Goal: Find specific fact: Find specific fact

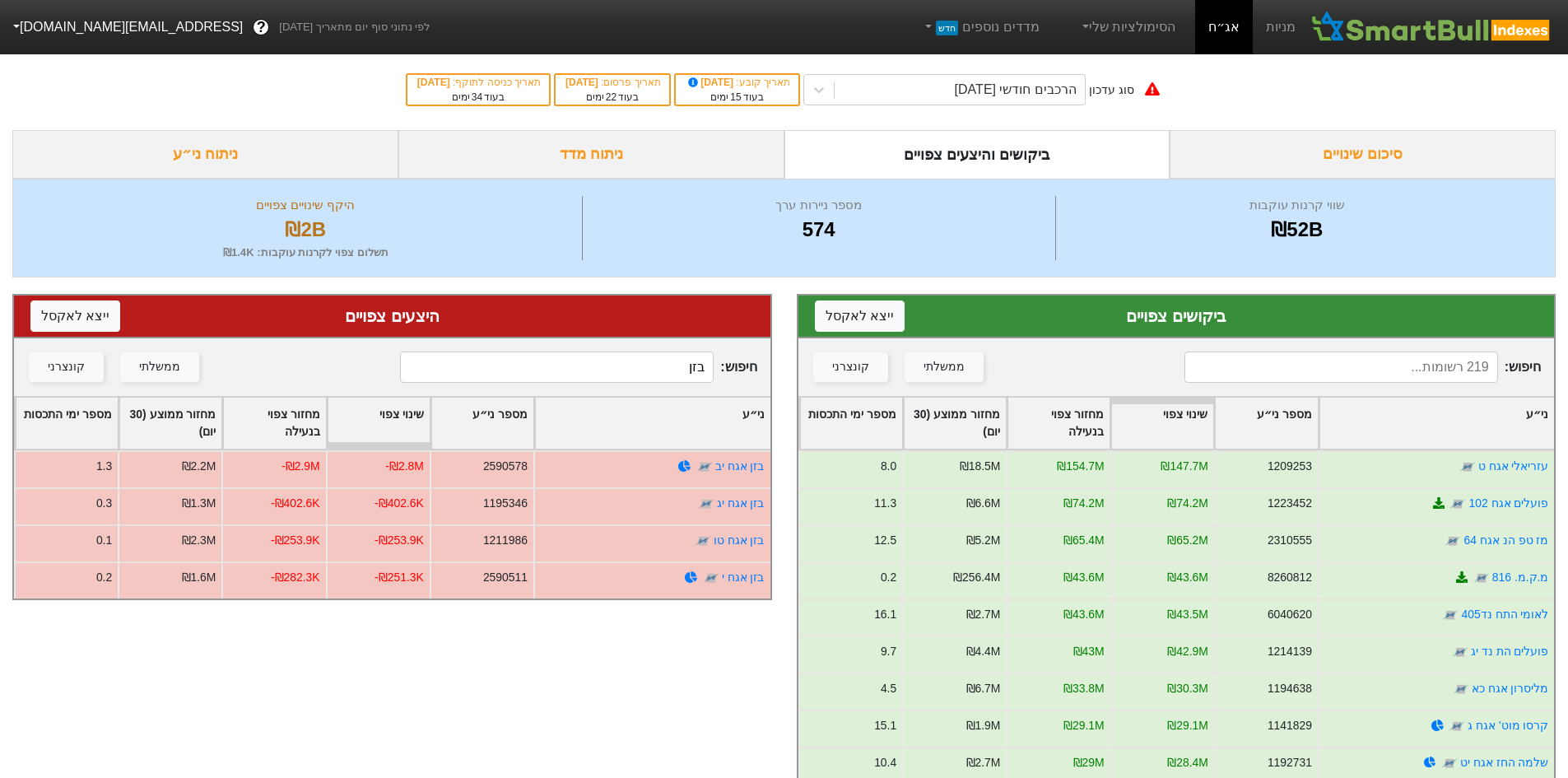
click at [1424, 371] on input at bounding box center [1342, 367] width 313 height 31
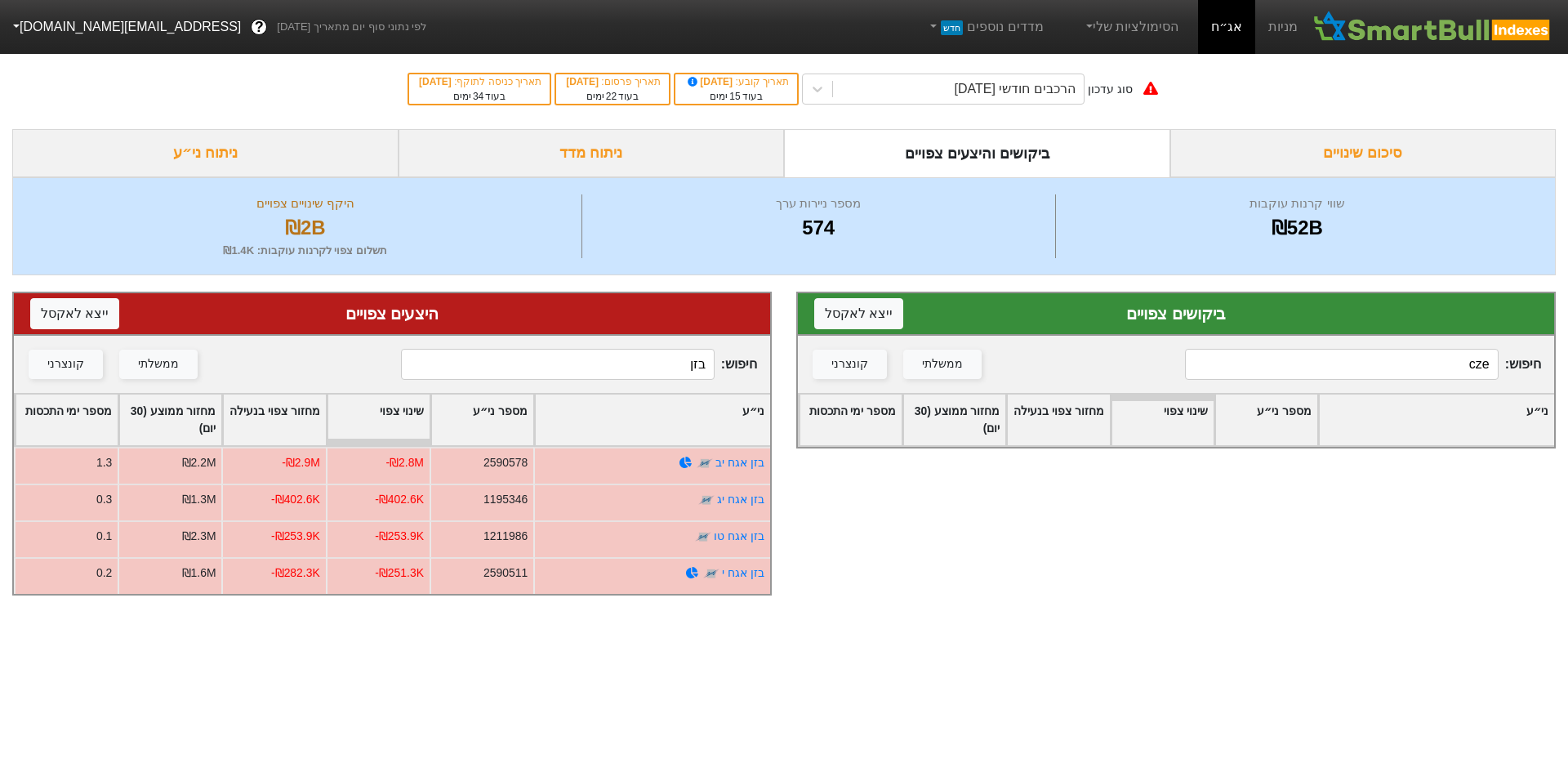
click at [1403, 363] on input "cze" at bounding box center [1342, 364] width 314 height 31
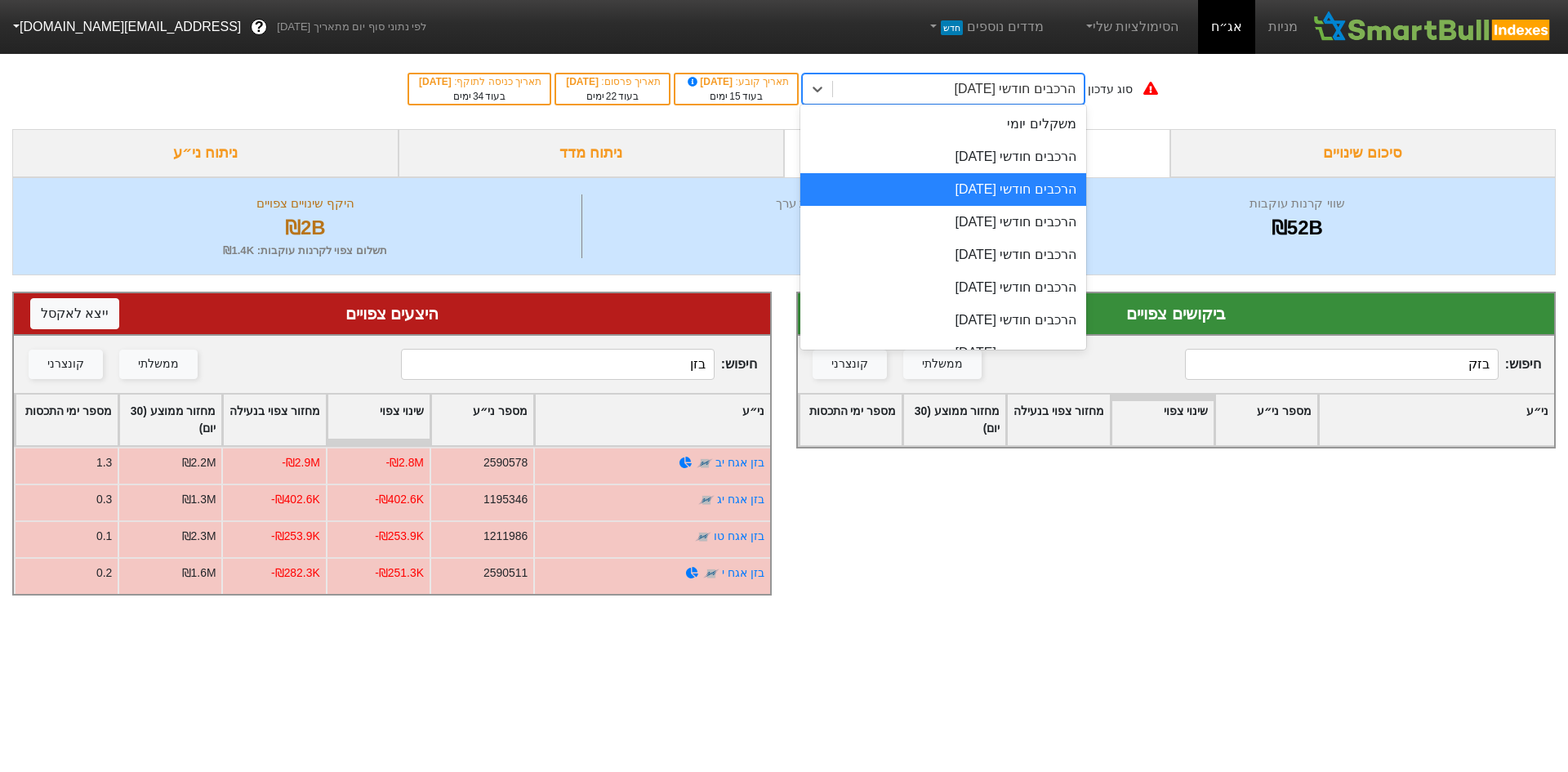
click at [986, 85] on div "הרכבים חודשי [DATE]" at bounding box center [1014, 89] width 121 height 19
click at [998, 153] on div "הרכבים חודשי [DATE]" at bounding box center [943, 157] width 286 height 33
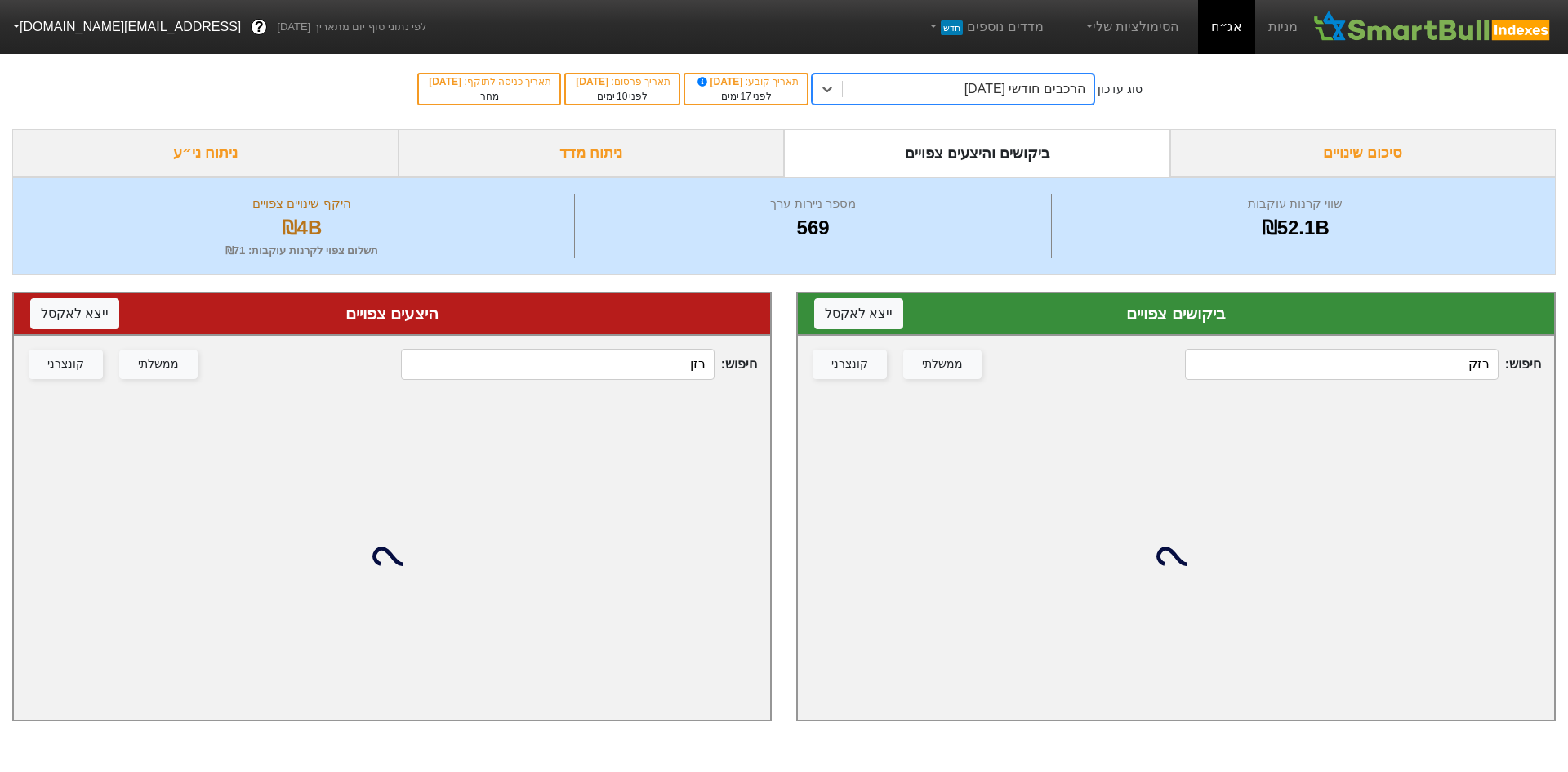
click at [1424, 347] on div "חיפוש : בזק ממשלתי קונצרני" at bounding box center [1176, 365] width 756 height 58
click at [1418, 368] on input "בזק" at bounding box center [1342, 364] width 314 height 31
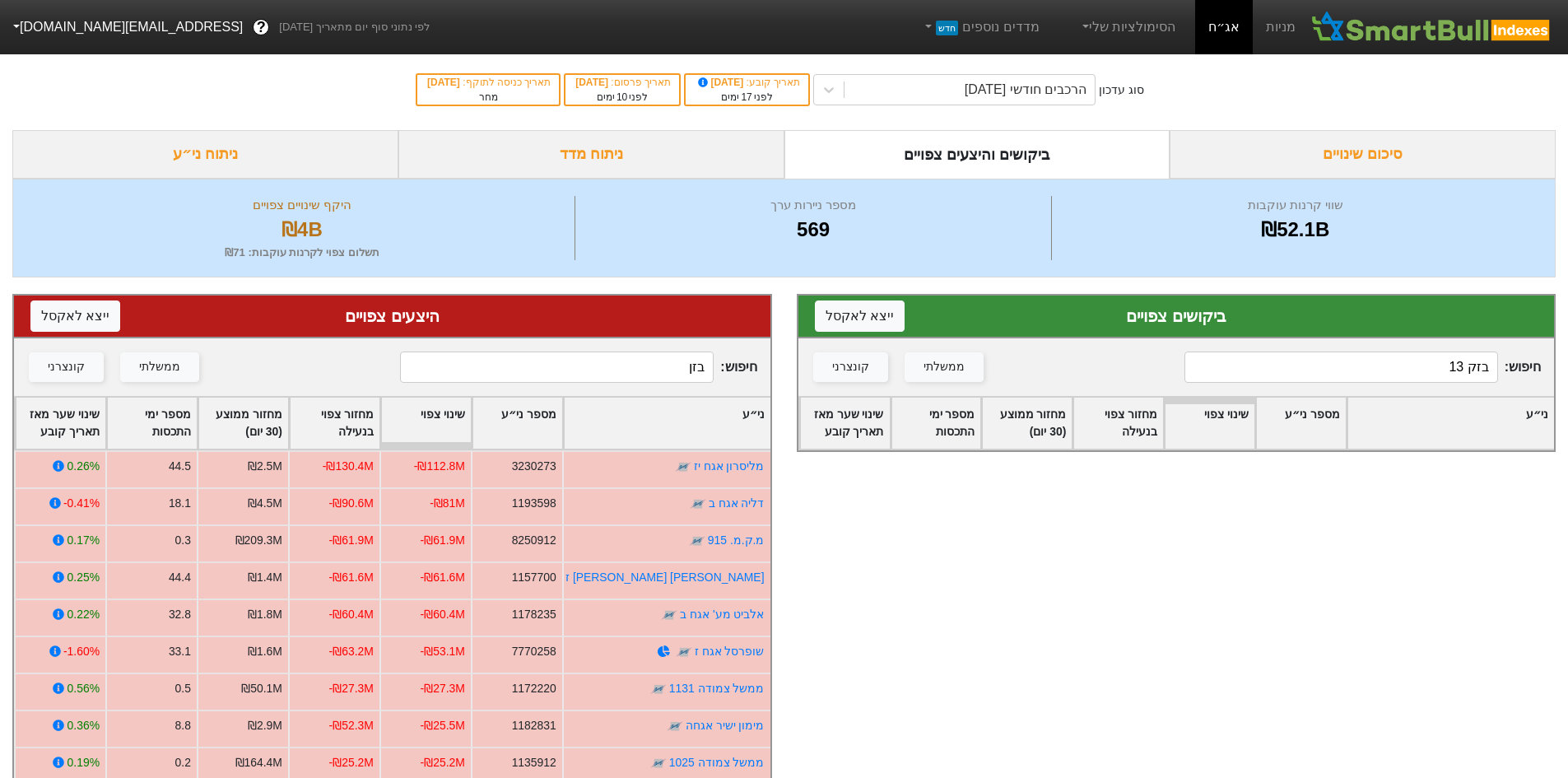
click at [1430, 371] on input "בזק 13" at bounding box center [1342, 367] width 313 height 31
type input "בזק"
click at [550, 362] on input "בזן" at bounding box center [557, 367] width 313 height 31
click at [554, 362] on input "בזן" at bounding box center [557, 367] width 313 height 31
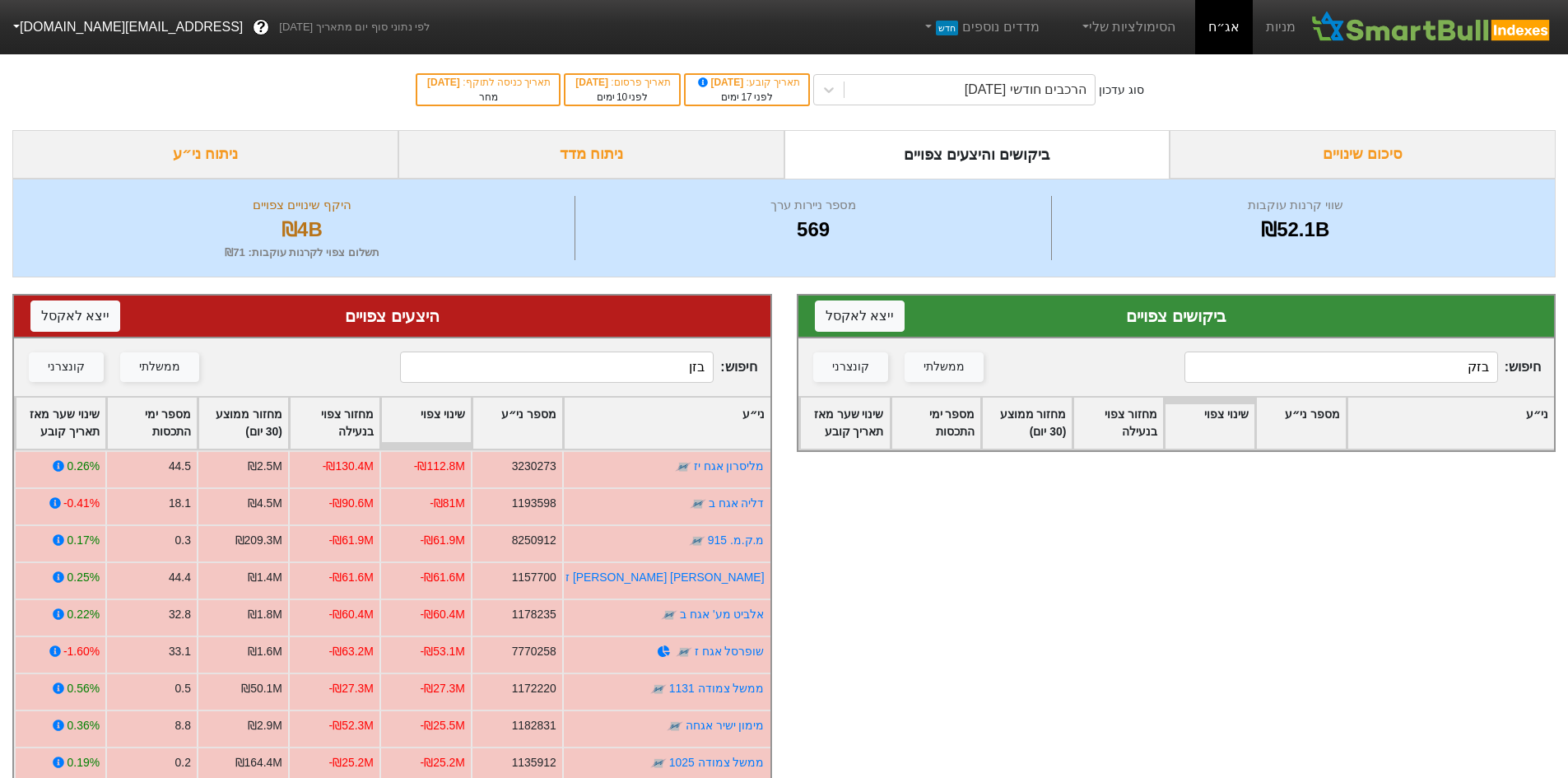
click at [554, 362] on input "בזן" at bounding box center [557, 367] width 313 height 31
drag, startPoint x: 554, startPoint y: 362, endPoint x: 991, endPoint y: 404, distance: 439.0
click at [979, 406] on div "ביקושים צפויים ייצא ל אקסל חיפוש : בזק ממשלתי קונצרני ני״ע מספר ני״ע שינוי צפוי…" at bounding box center [784, 661] width 1568 height 767
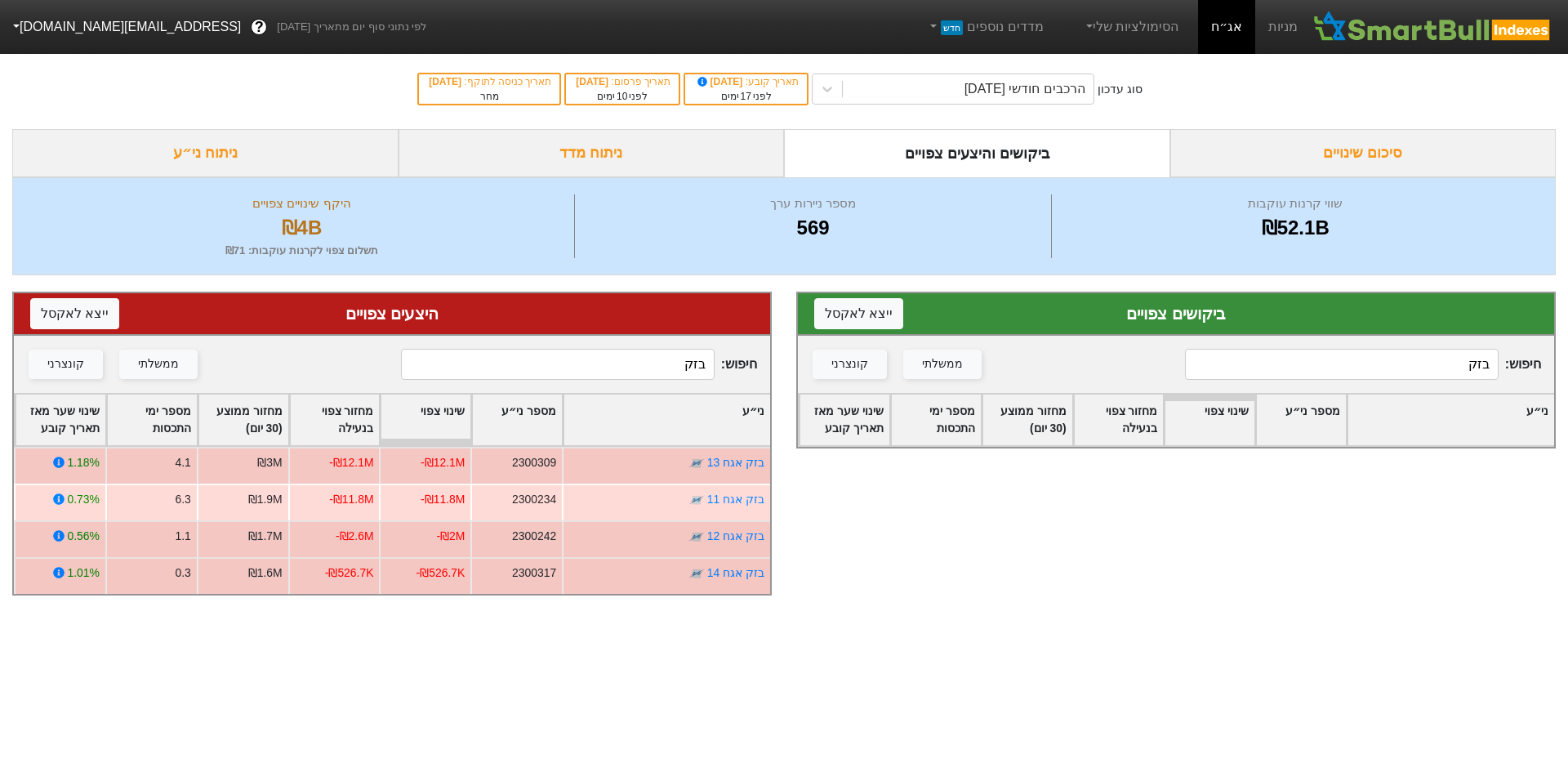
type input "בזק"
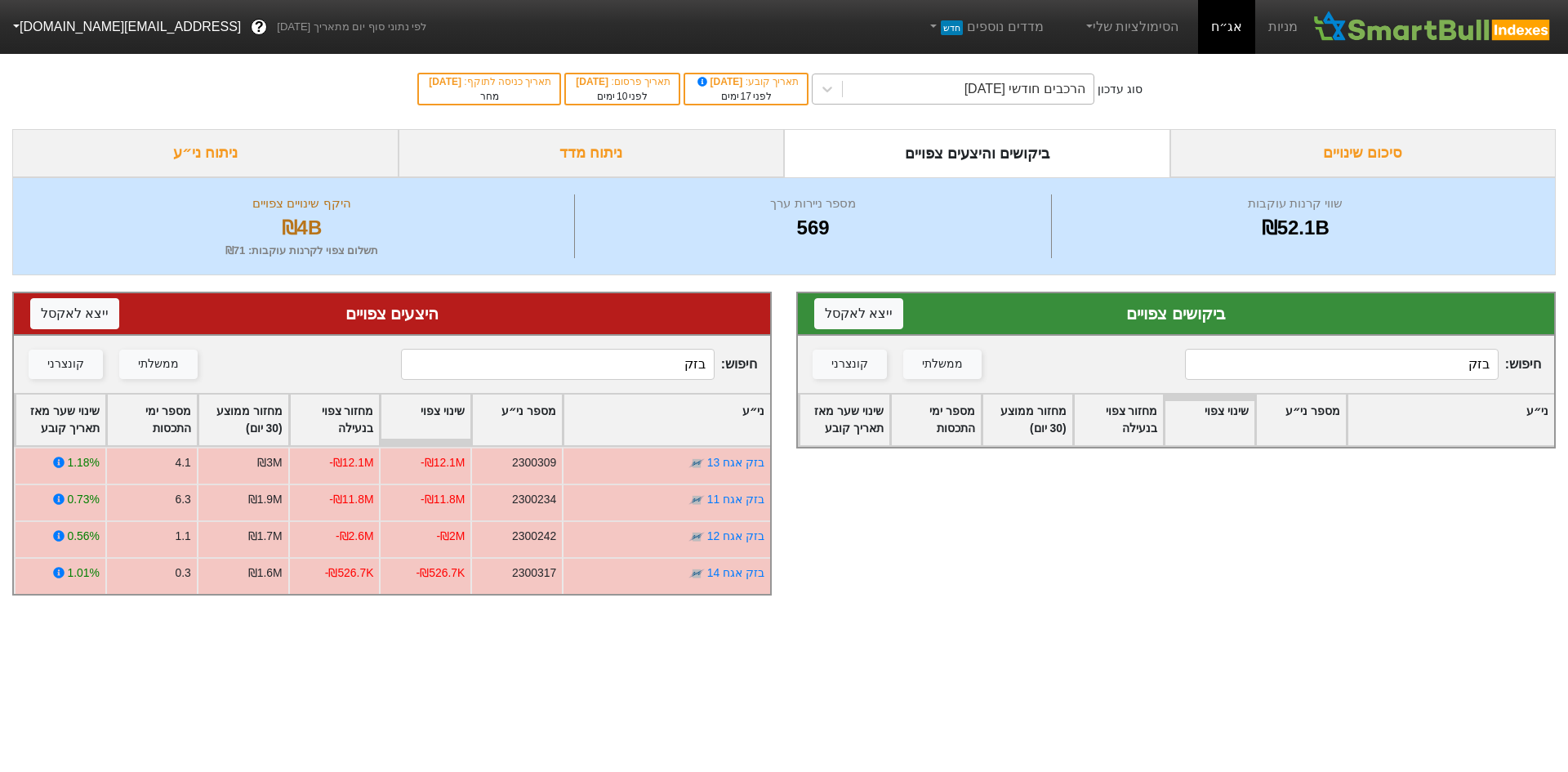
click at [884, 98] on div "הרכבים חודשי [DATE]" at bounding box center [967, 88] width 250 height 30
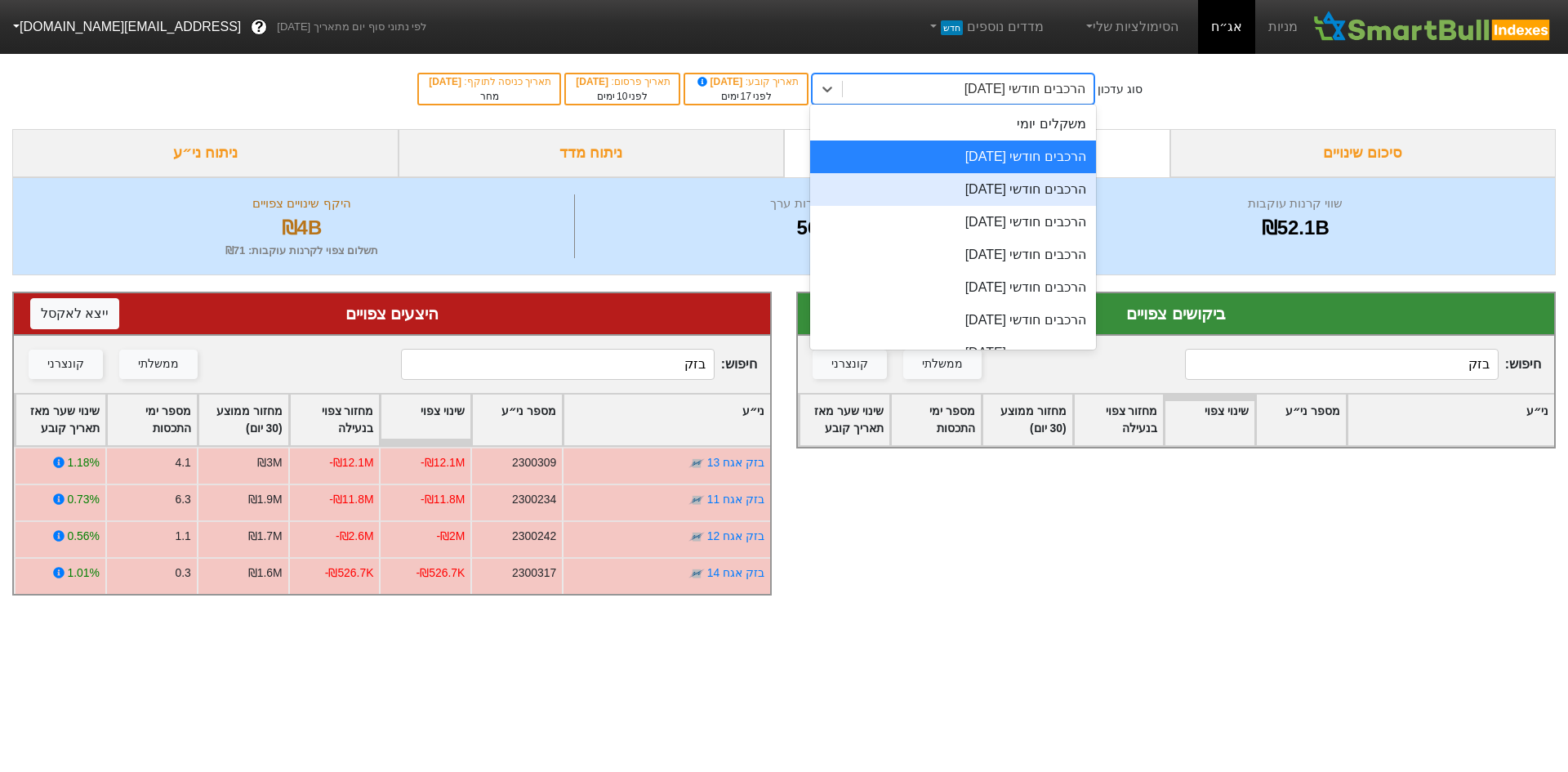
click at [939, 181] on div "הרכבים חודשי [DATE]" at bounding box center [953, 189] width 286 height 33
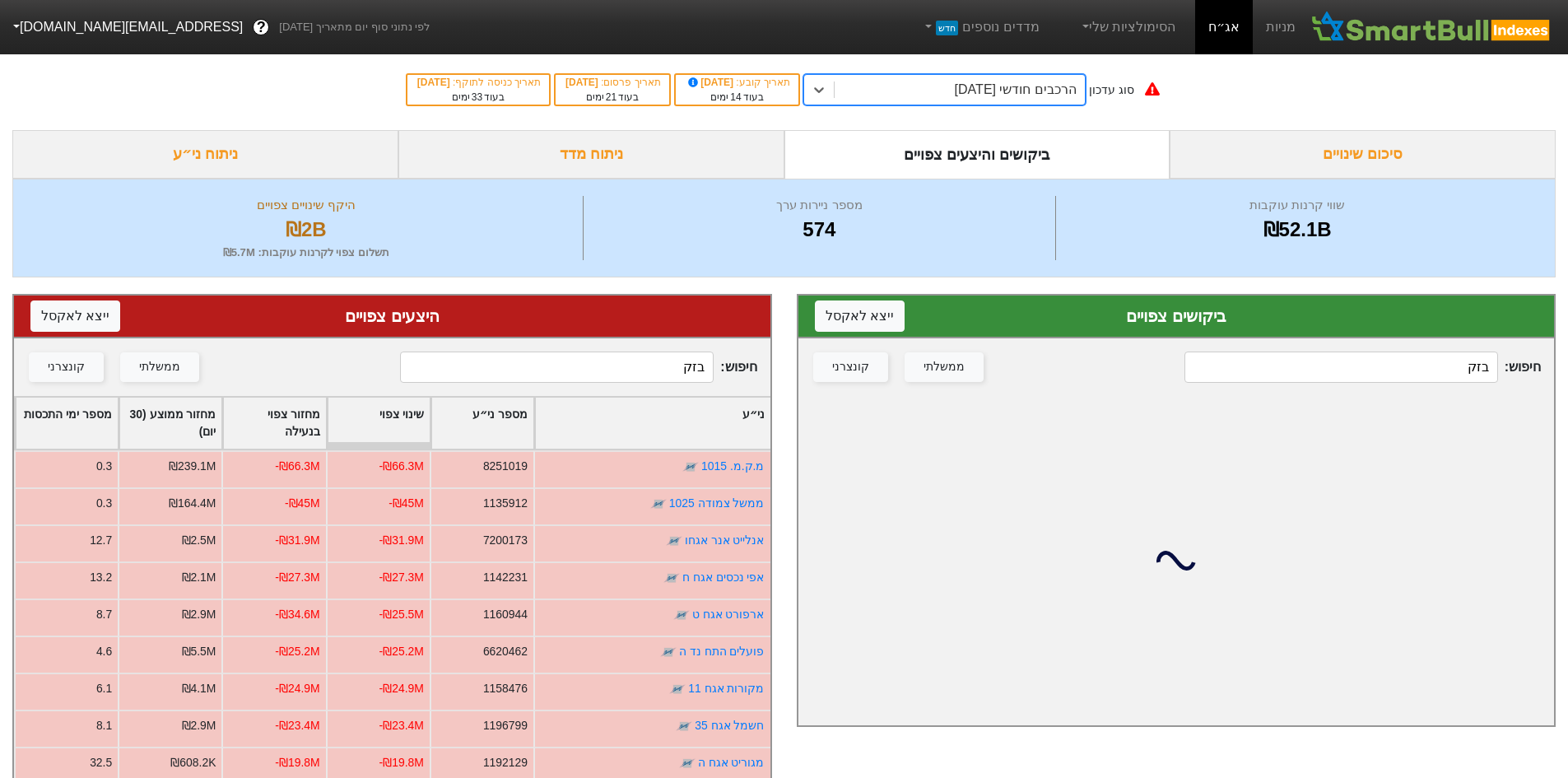
click at [1345, 370] on input "בזק" at bounding box center [1342, 367] width 313 height 31
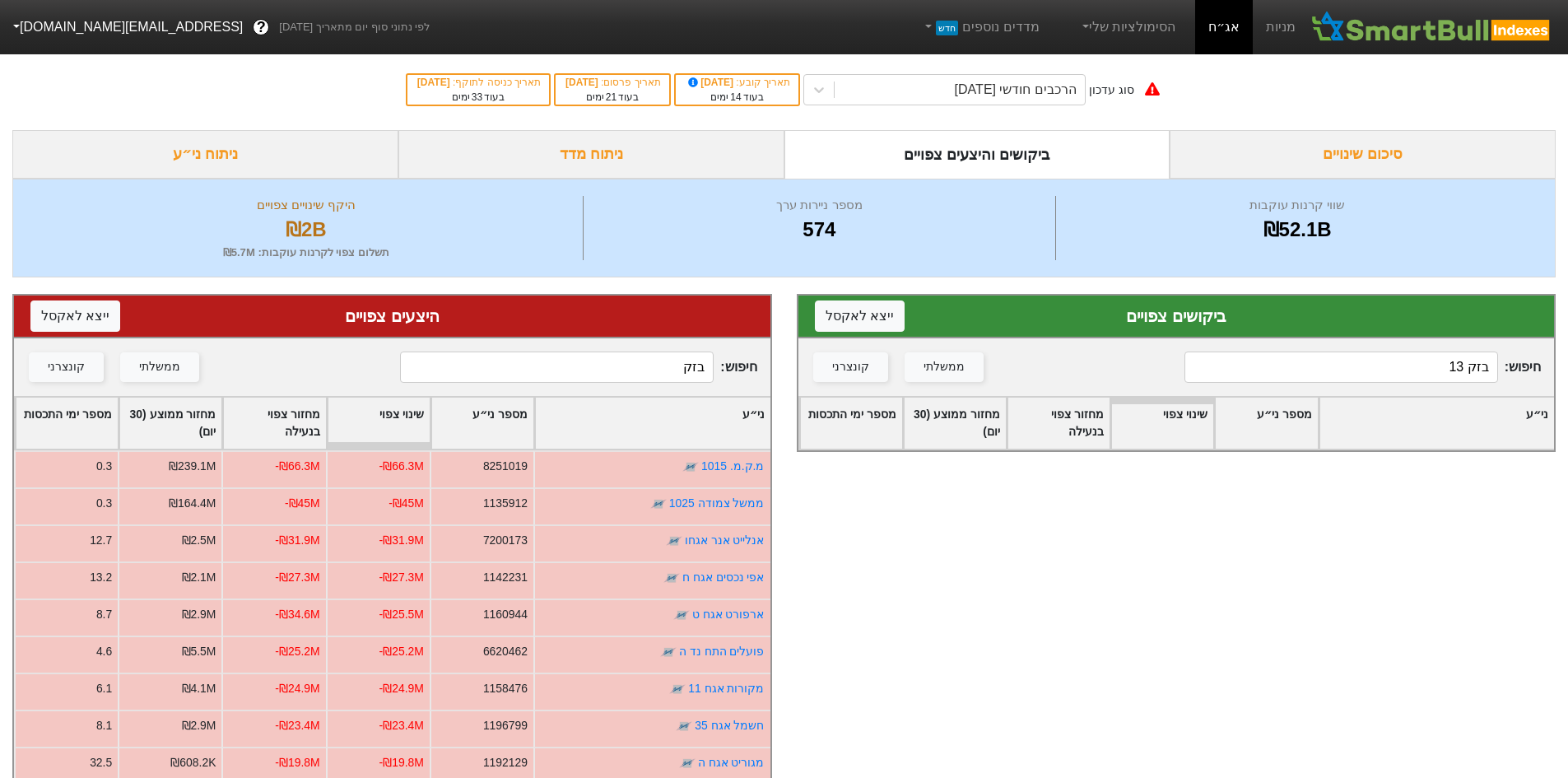
type input "בזק 13"
drag, startPoint x: 1308, startPoint y: 344, endPoint x: 1619, endPoint y: 368, distance: 311.9
click at [1568, 368] on html "מניות אג״ח הסימולציות שלי מדדים נוספים חדש לפי נתוני סוף יום מתאריך [DATE] ? [E…" at bounding box center [784, 523] width 1568 height 1045
click at [1467, 365] on input "בזק 13" at bounding box center [1342, 367] width 313 height 31
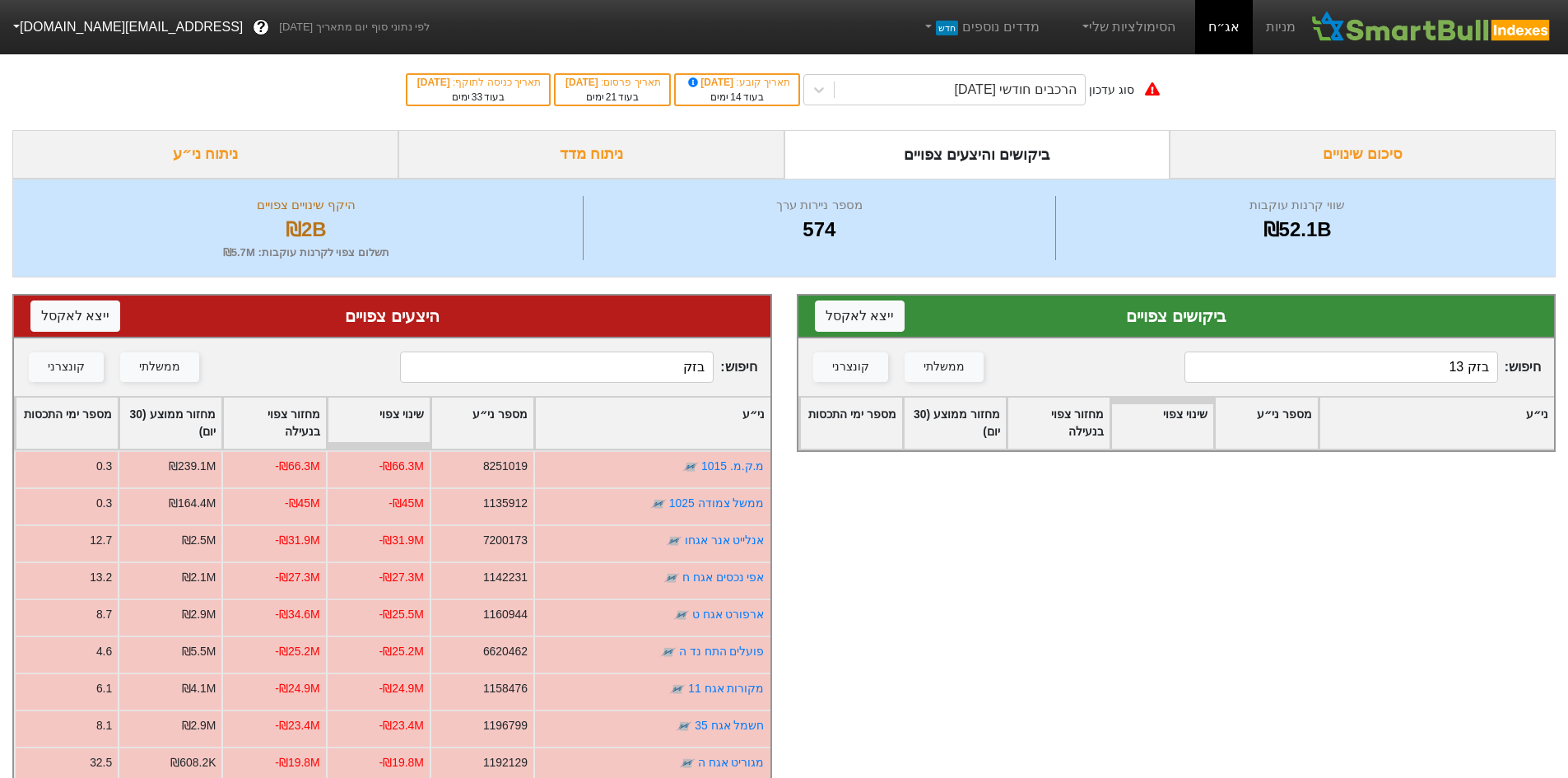
click at [1467, 365] on input "בזק 13" at bounding box center [1342, 367] width 313 height 31
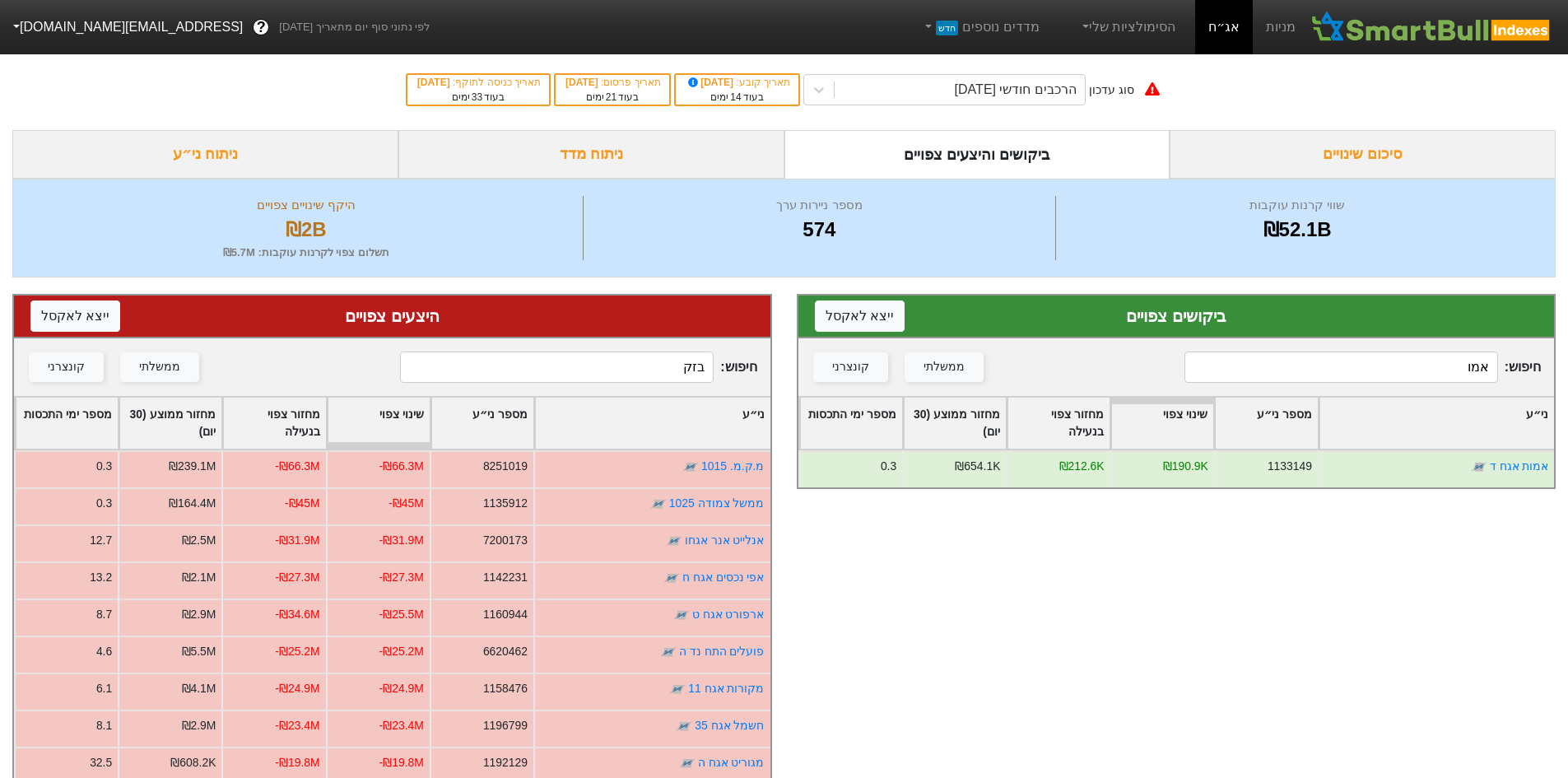
type input "אמו"
drag, startPoint x: 633, startPoint y: 373, endPoint x: 866, endPoint y: 375, distance: 233.0
click at [860, 375] on div "ביקושים צפויים ייצא ל אקסל חיפוש : אמו ממשלתי קונצרני ני״ע מספר ני״ע שינוי צפוי…" at bounding box center [784, 661] width 1568 height 767
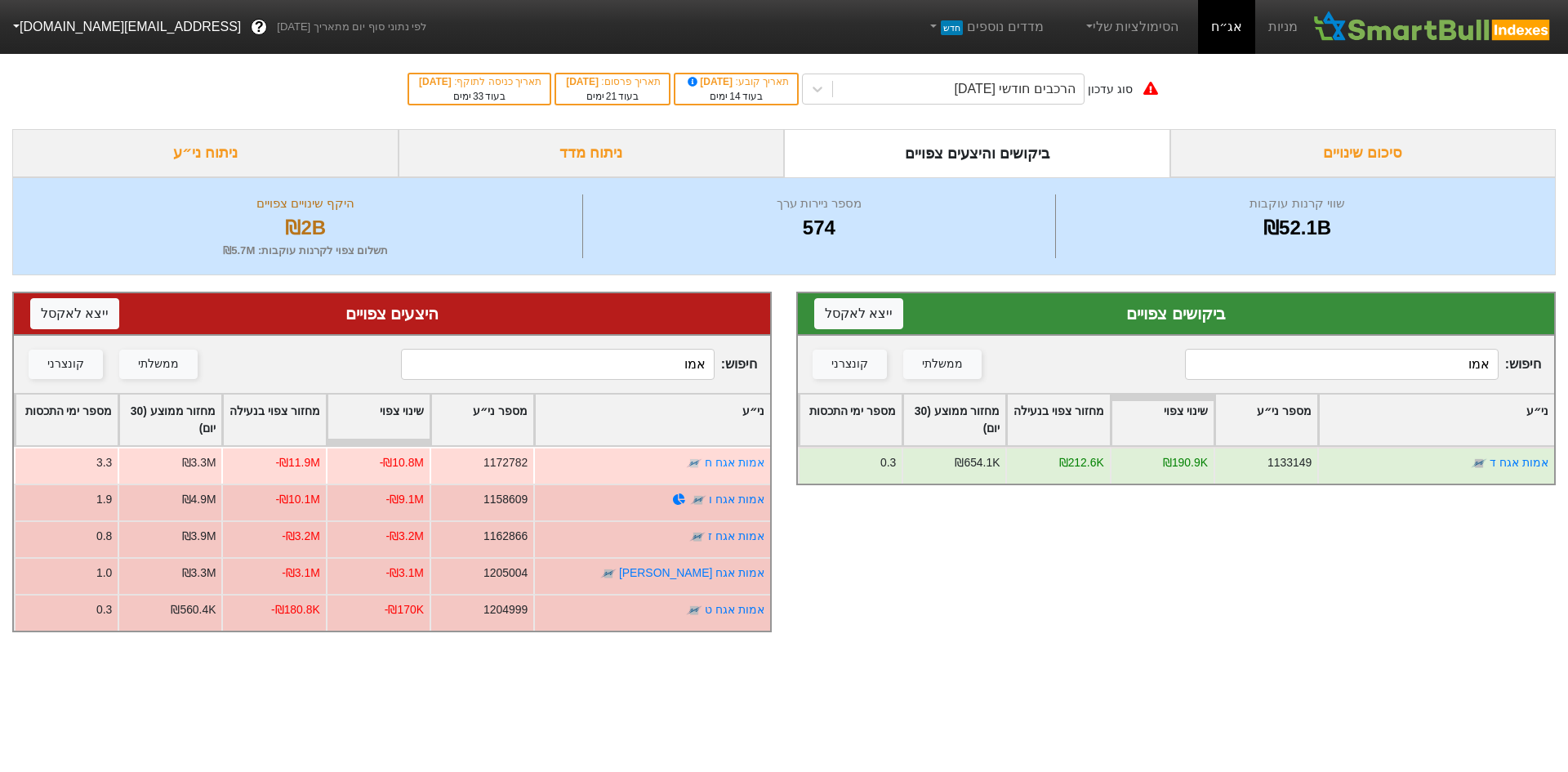
type input "אמו"
